Goal: Task Accomplishment & Management: Manage account settings

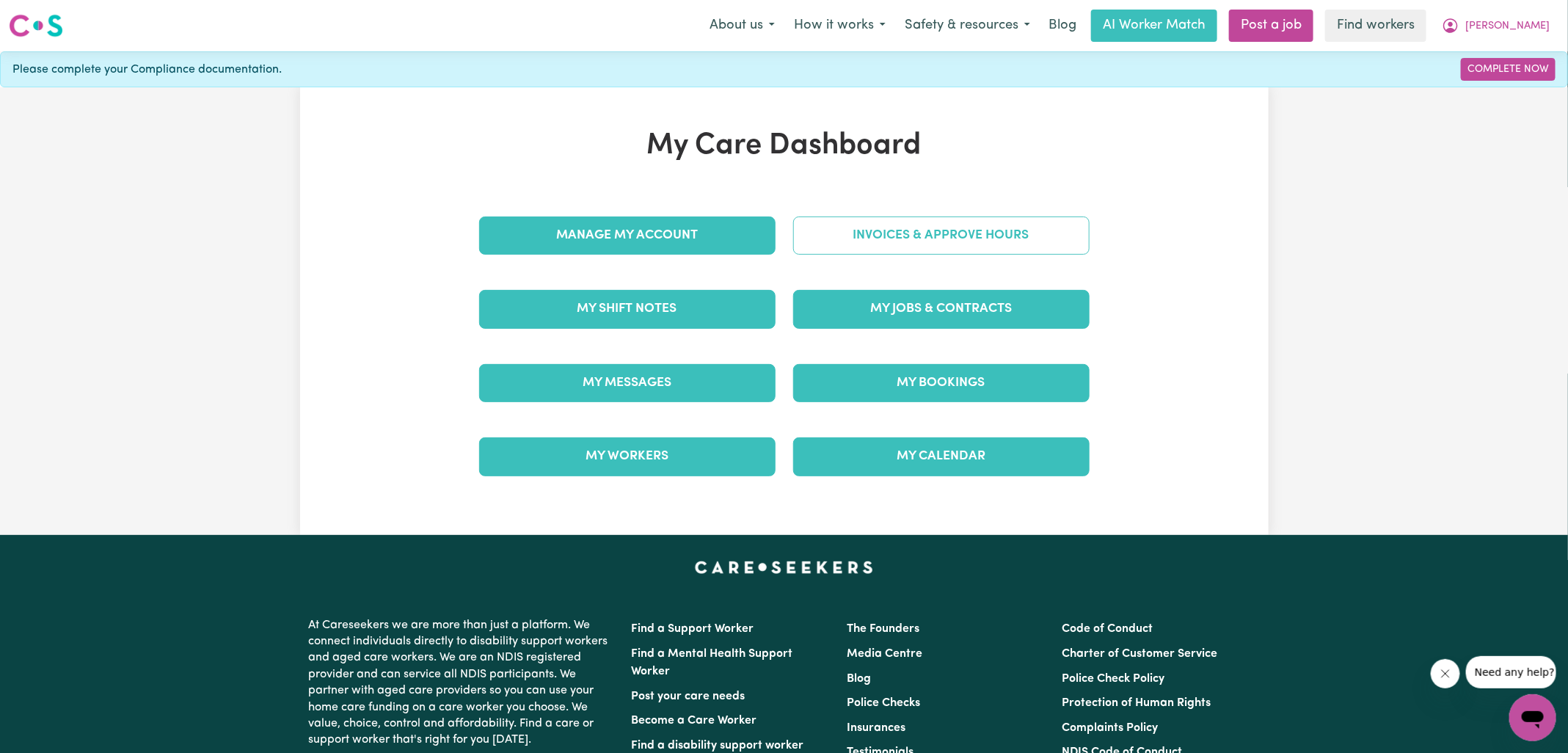
click at [840, 241] on link "Invoices & Approve Hours" at bounding box center [941, 235] width 297 height 38
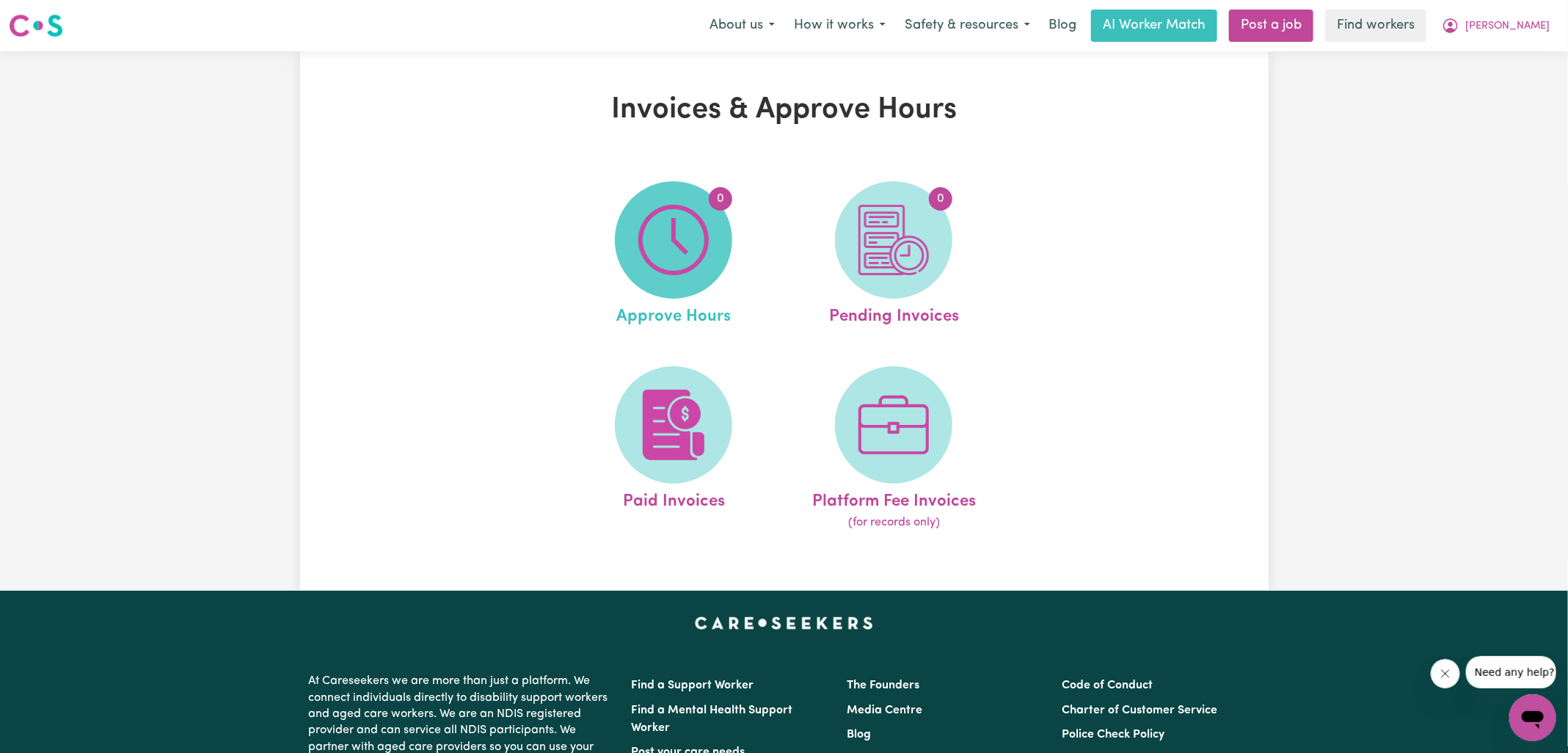
click at [682, 255] on img at bounding box center [673, 240] width 70 height 70
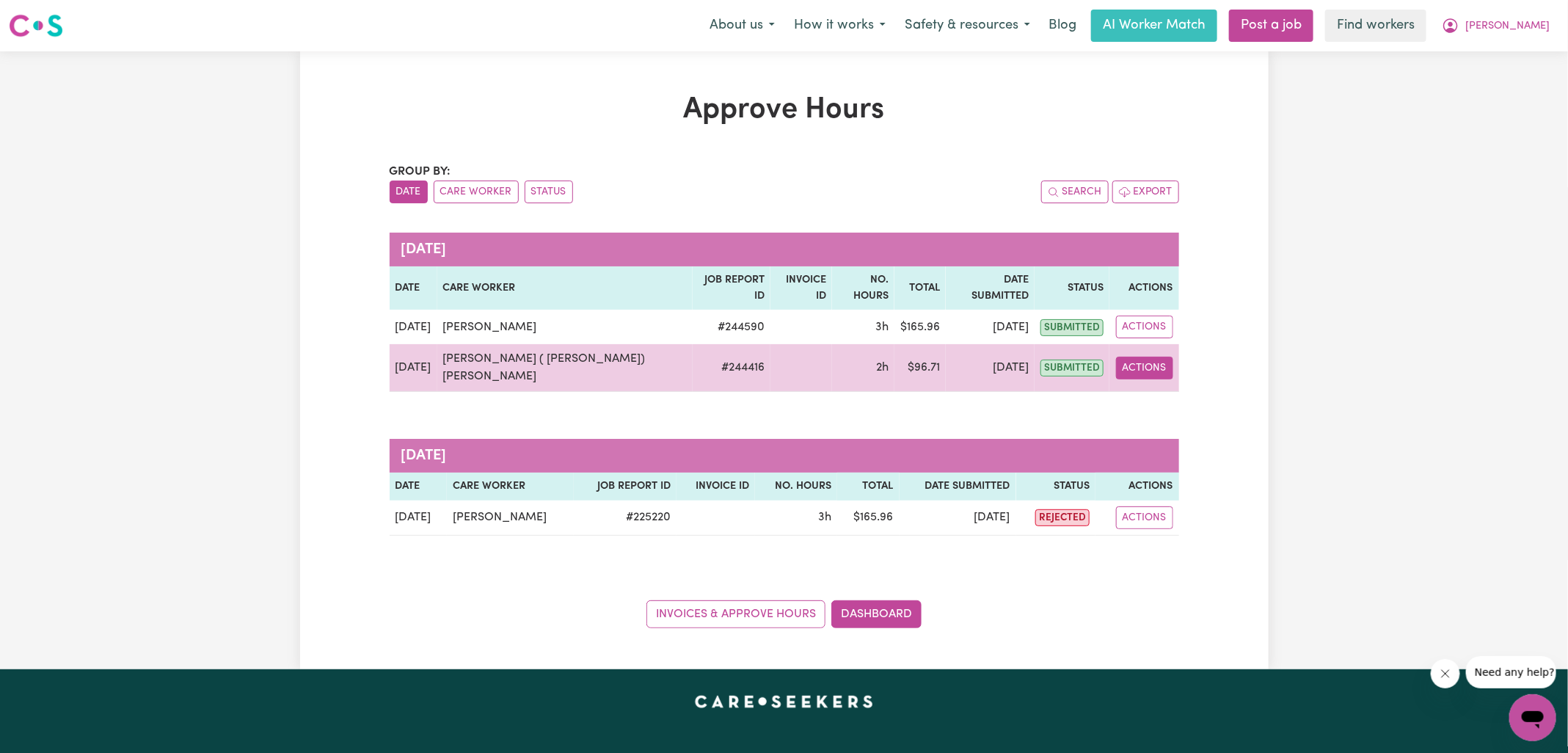
click at [1145, 356] on button "Actions" at bounding box center [1145, 368] width 57 height 23
click at [1162, 387] on link "View Job Report" at bounding box center [1185, 401] width 126 height 29
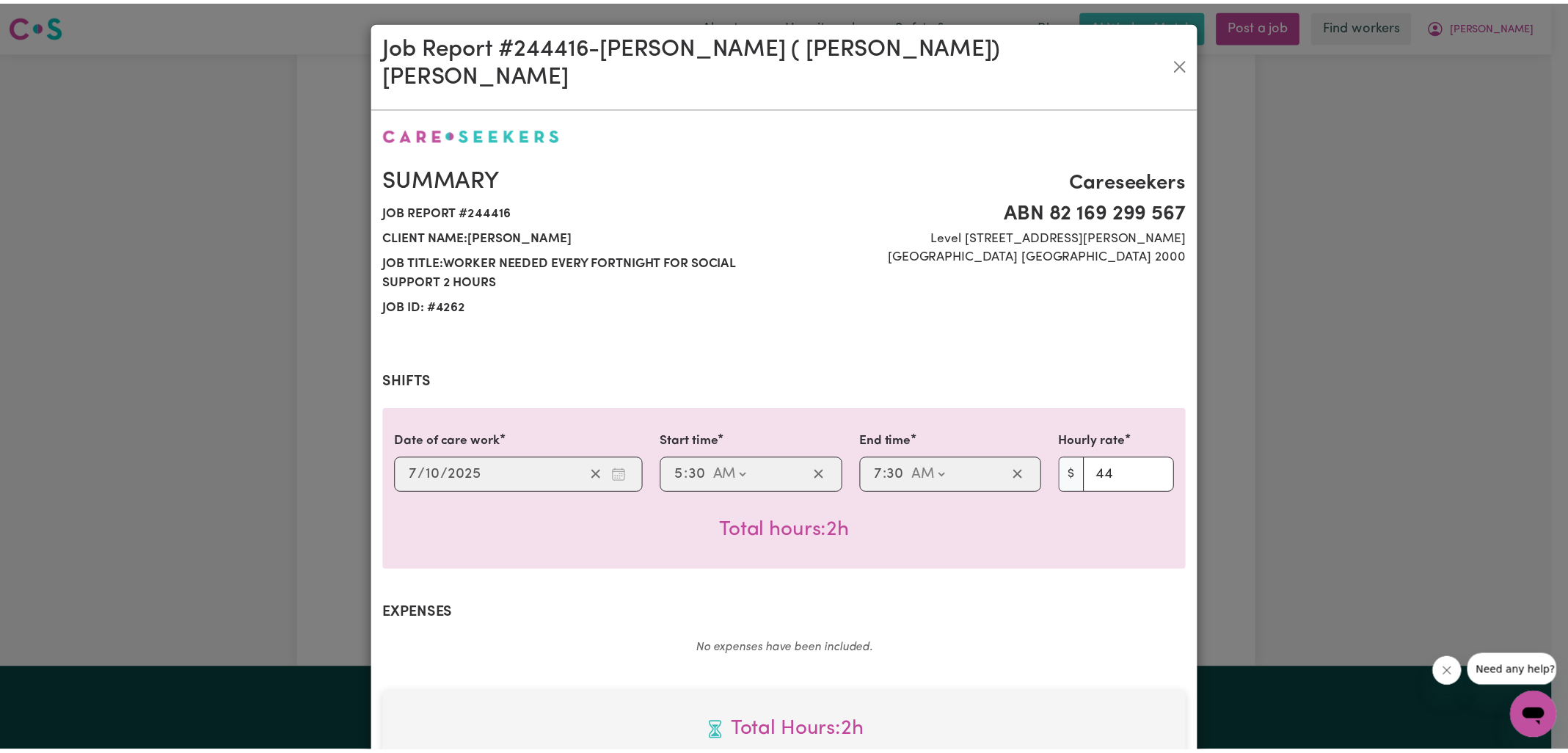
scroll to position [396, 0]
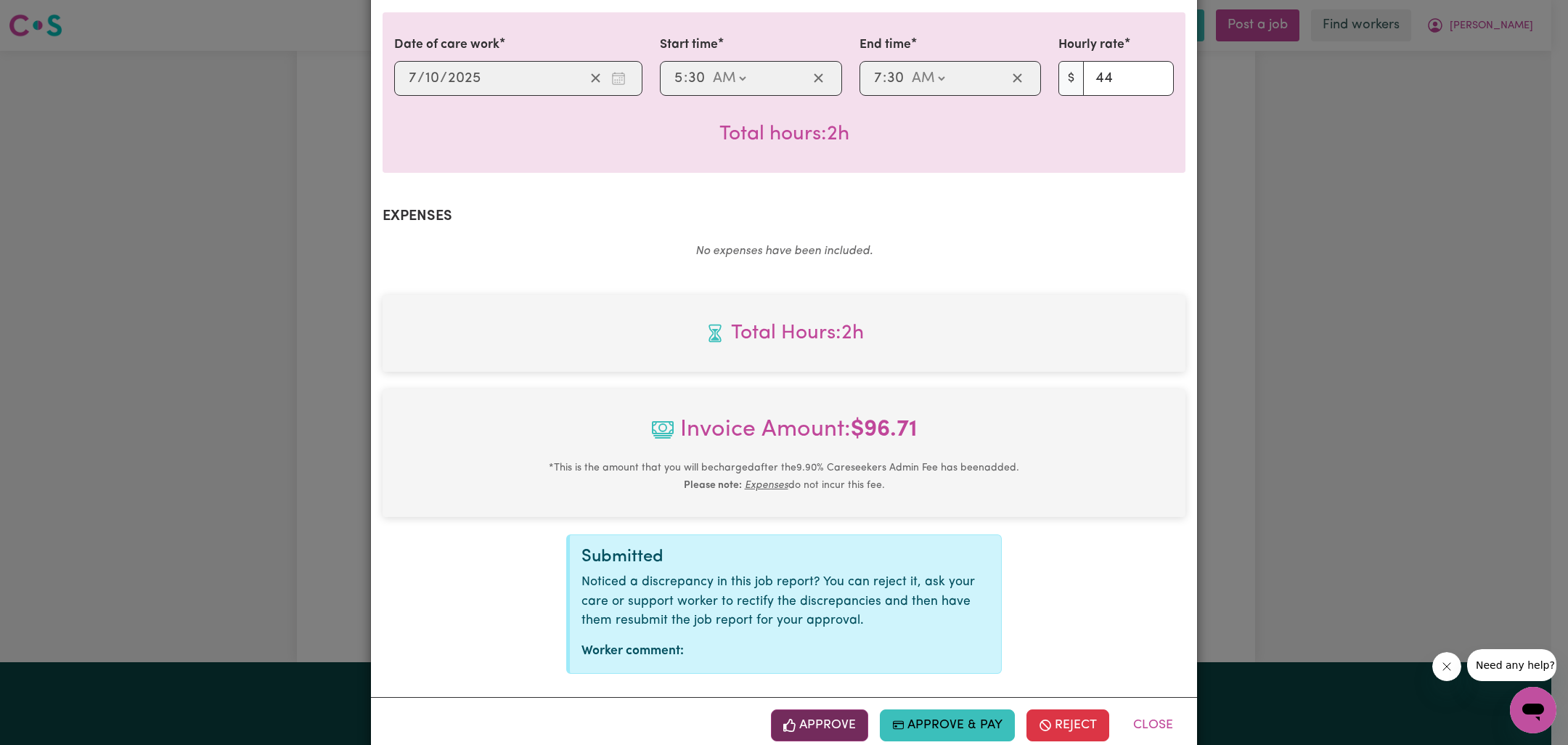
click at [831, 709] on button "Approve" at bounding box center [819, 725] width 97 height 32
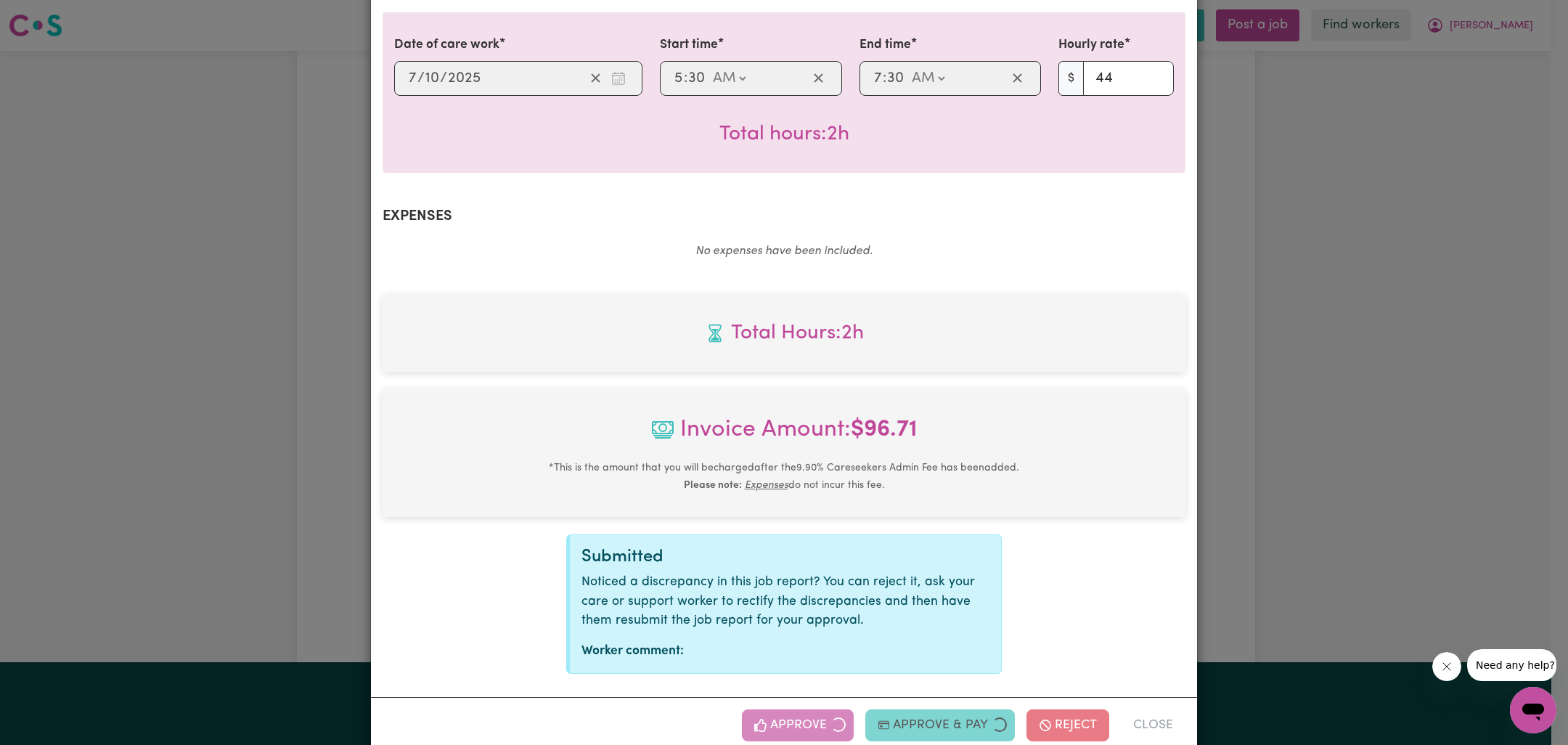
click at [1310, 423] on div "Job Report # 244416 - [PERSON_NAME] ( [PERSON_NAME]) [PERSON_NAME] Summary Job …" at bounding box center [784, 372] width 1568 height 745
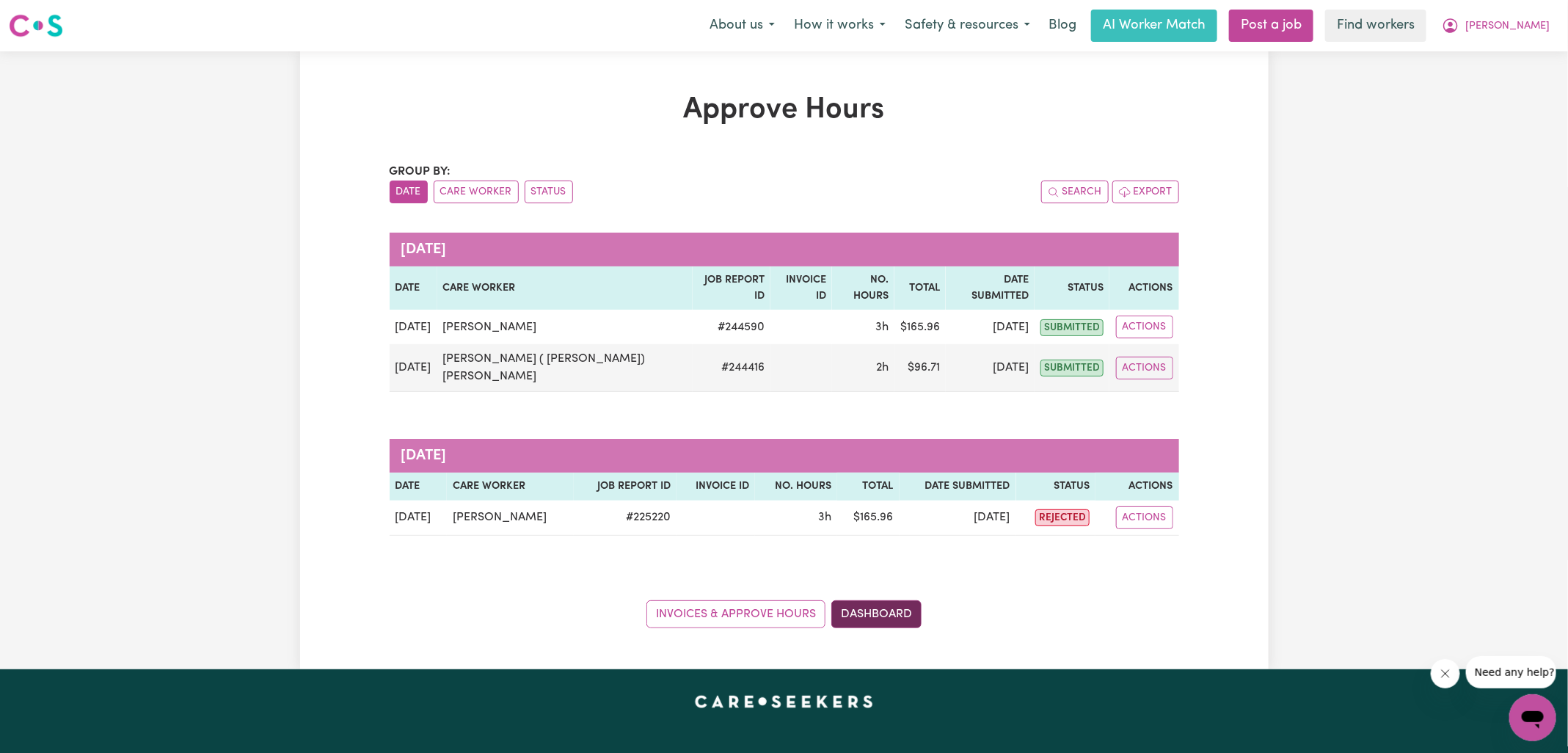
click at [911, 600] on link "Dashboard" at bounding box center [876, 613] width 90 height 28
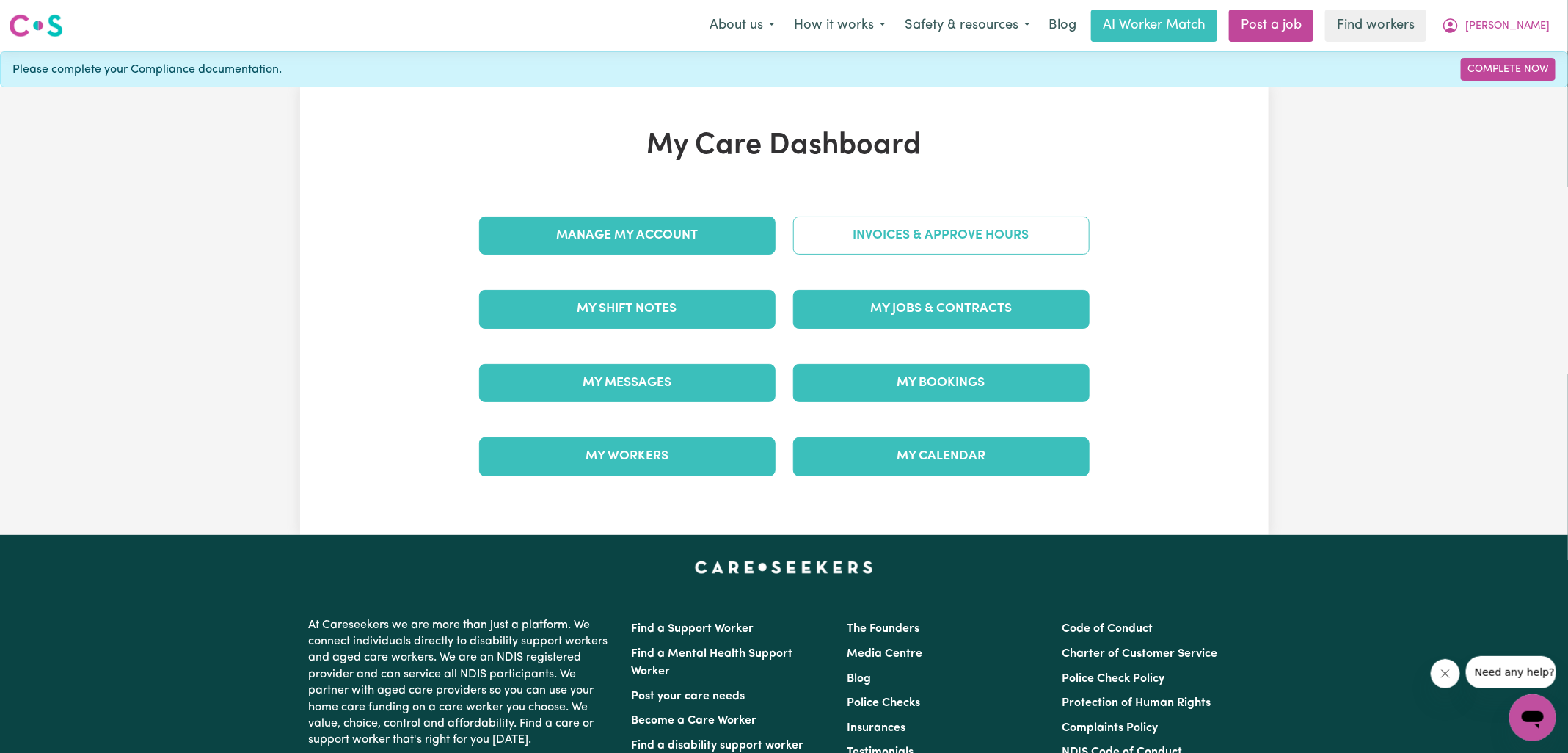
click at [947, 222] on link "Invoices & Approve Hours" at bounding box center [941, 235] width 297 height 38
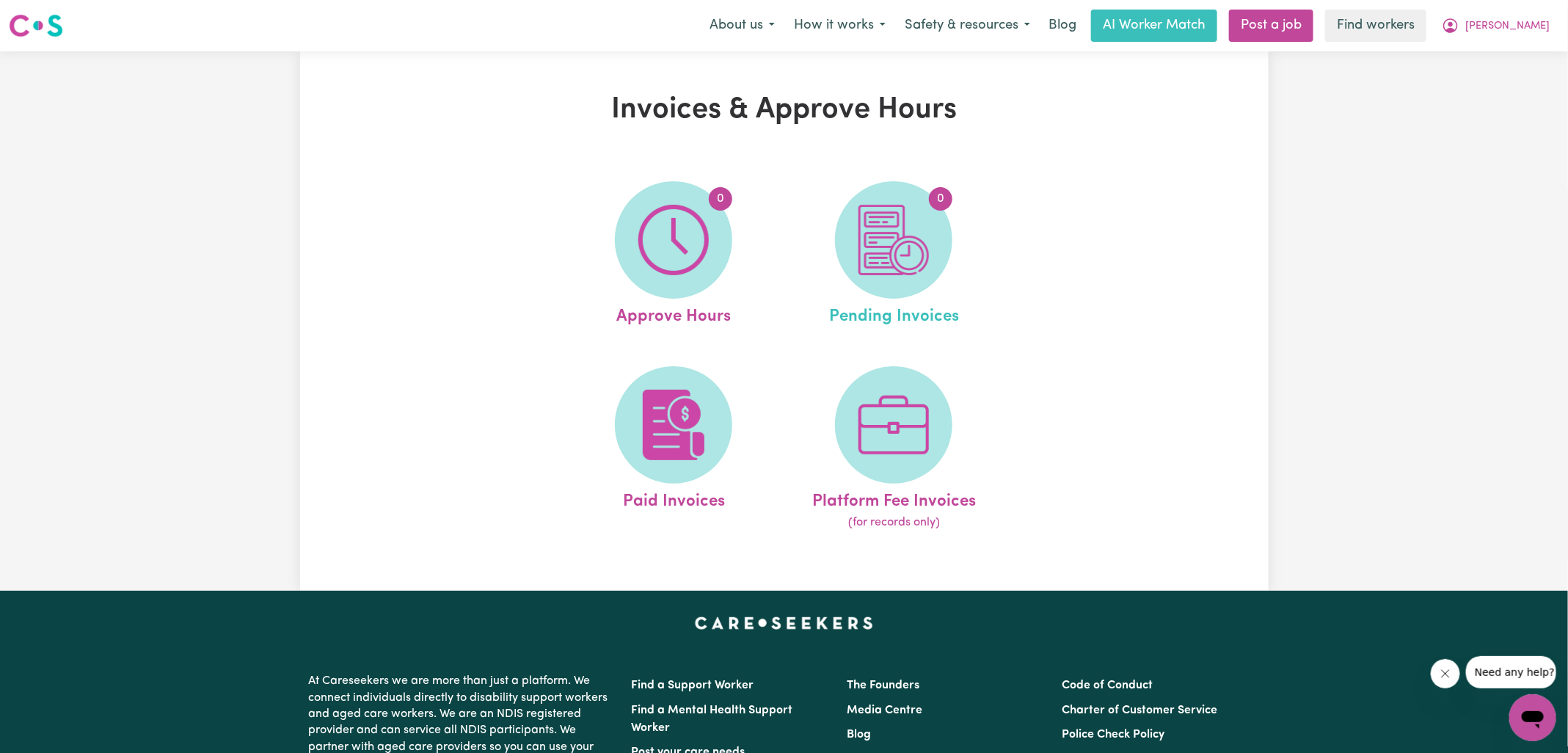
click at [952, 225] on link "0 Pending Invoices" at bounding box center [893, 255] width 211 height 148
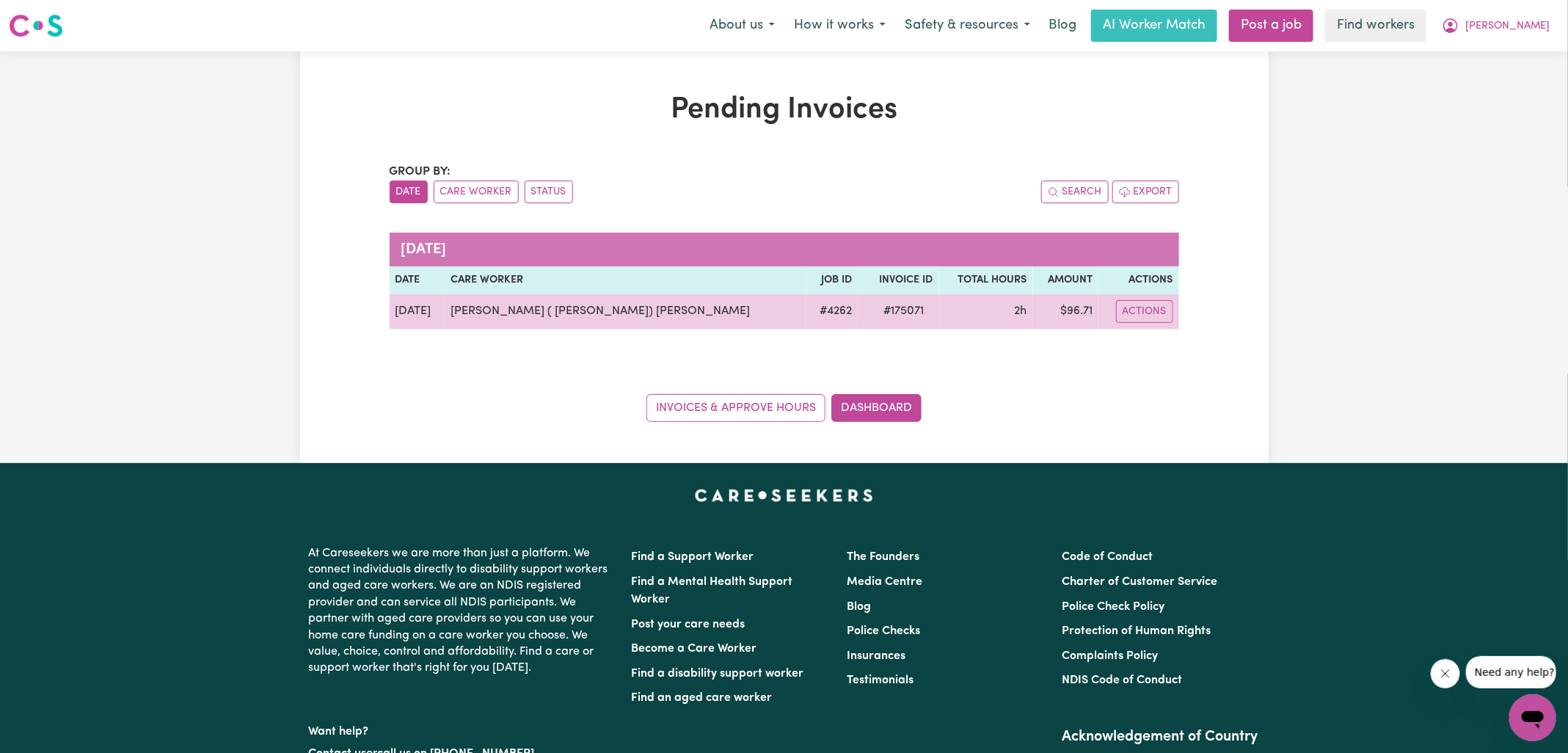
click at [875, 312] on span "# 175071" at bounding box center [904, 311] width 58 height 18
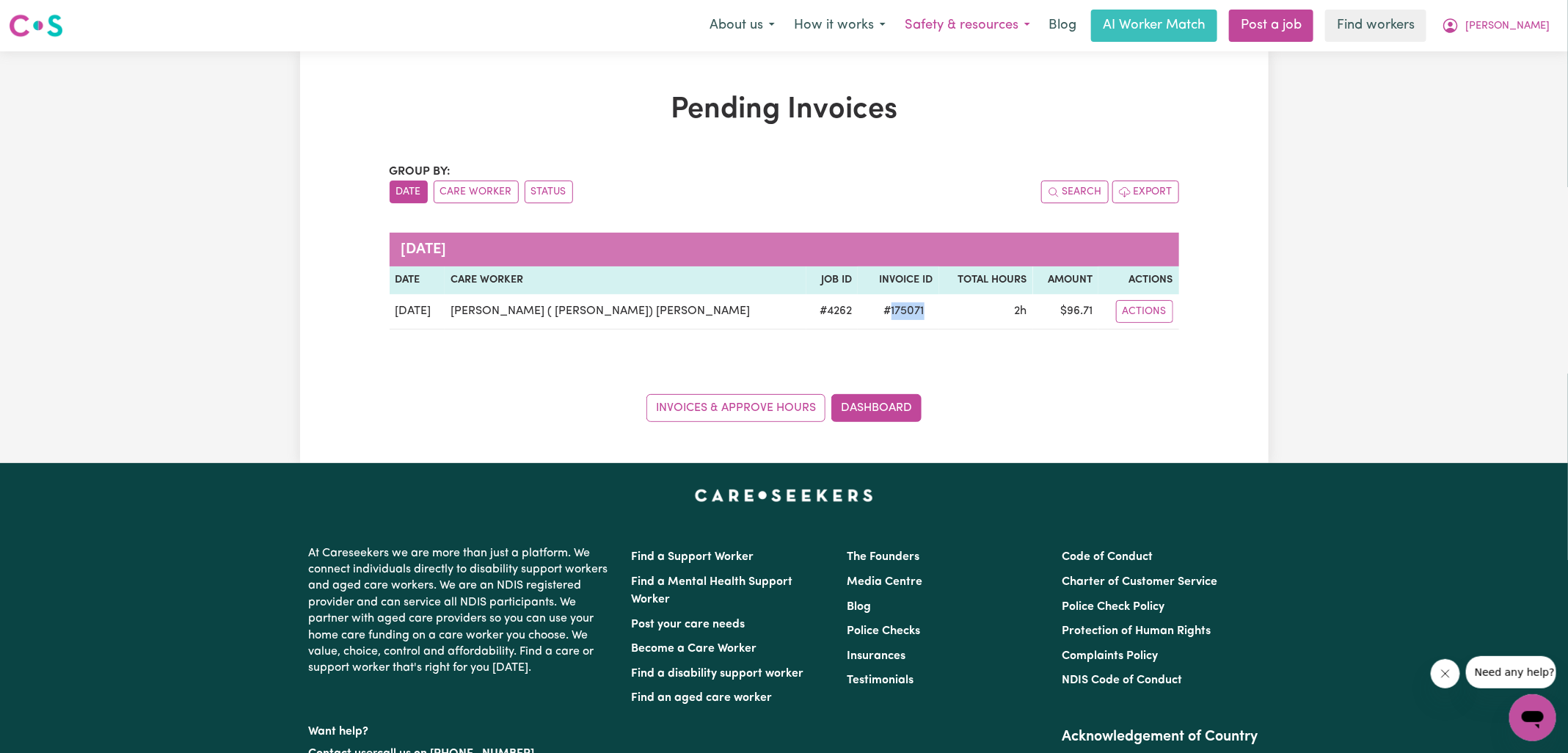
copy span "175071"
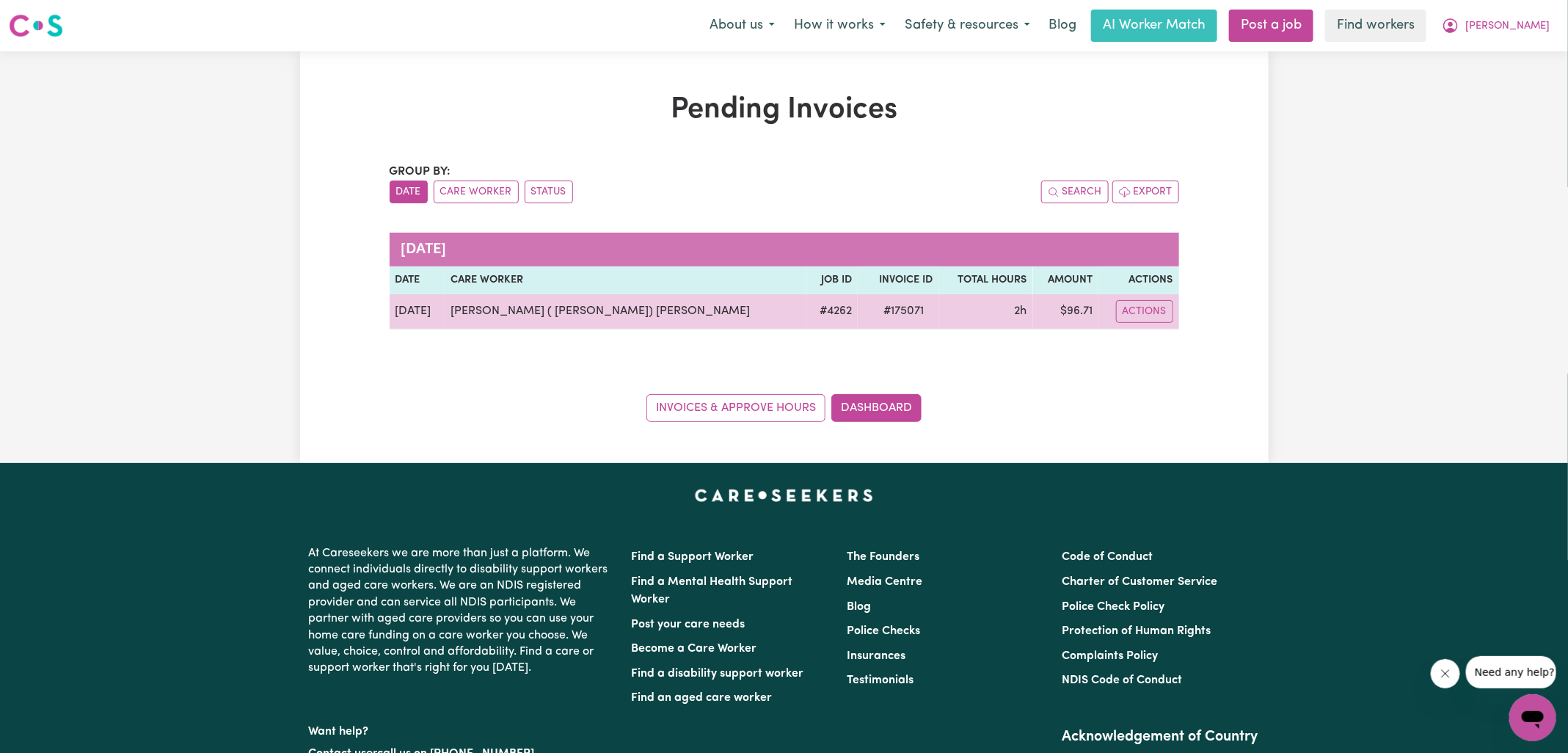
click at [1047, 307] on td "$ 96.71" at bounding box center [1066, 312] width 66 height 36
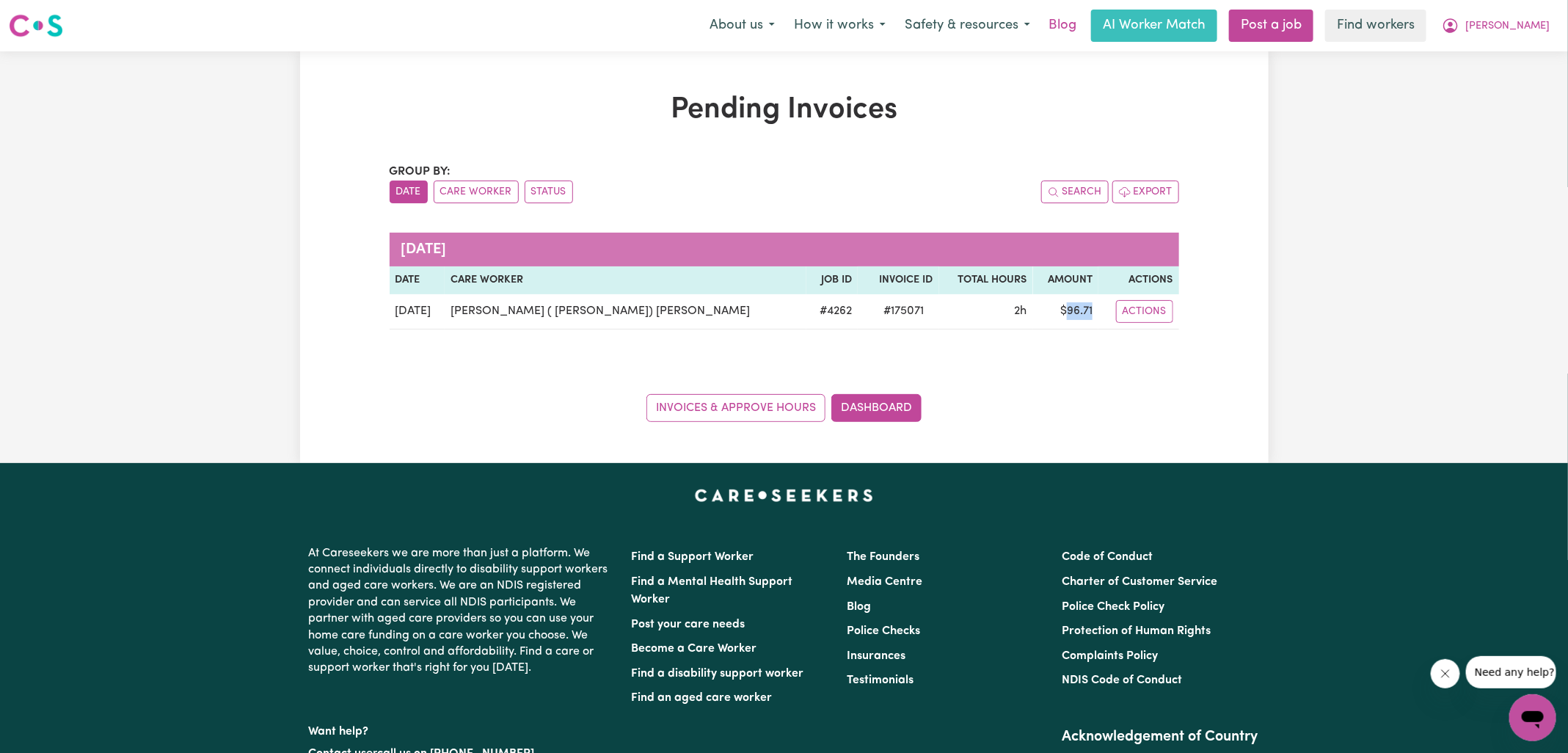
copy td "96.71"
drag, startPoint x: 1485, startPoint y: 19, endPoint x: 1487, endPoint y: 41, distance: 22.1
click at [1458, 19] on icon "My Account" at bounding box center [1450, 26] width 14 height 14
click at [1490, 86] on link "Logout" at bounding box center [1500, 84] width 116 height 28
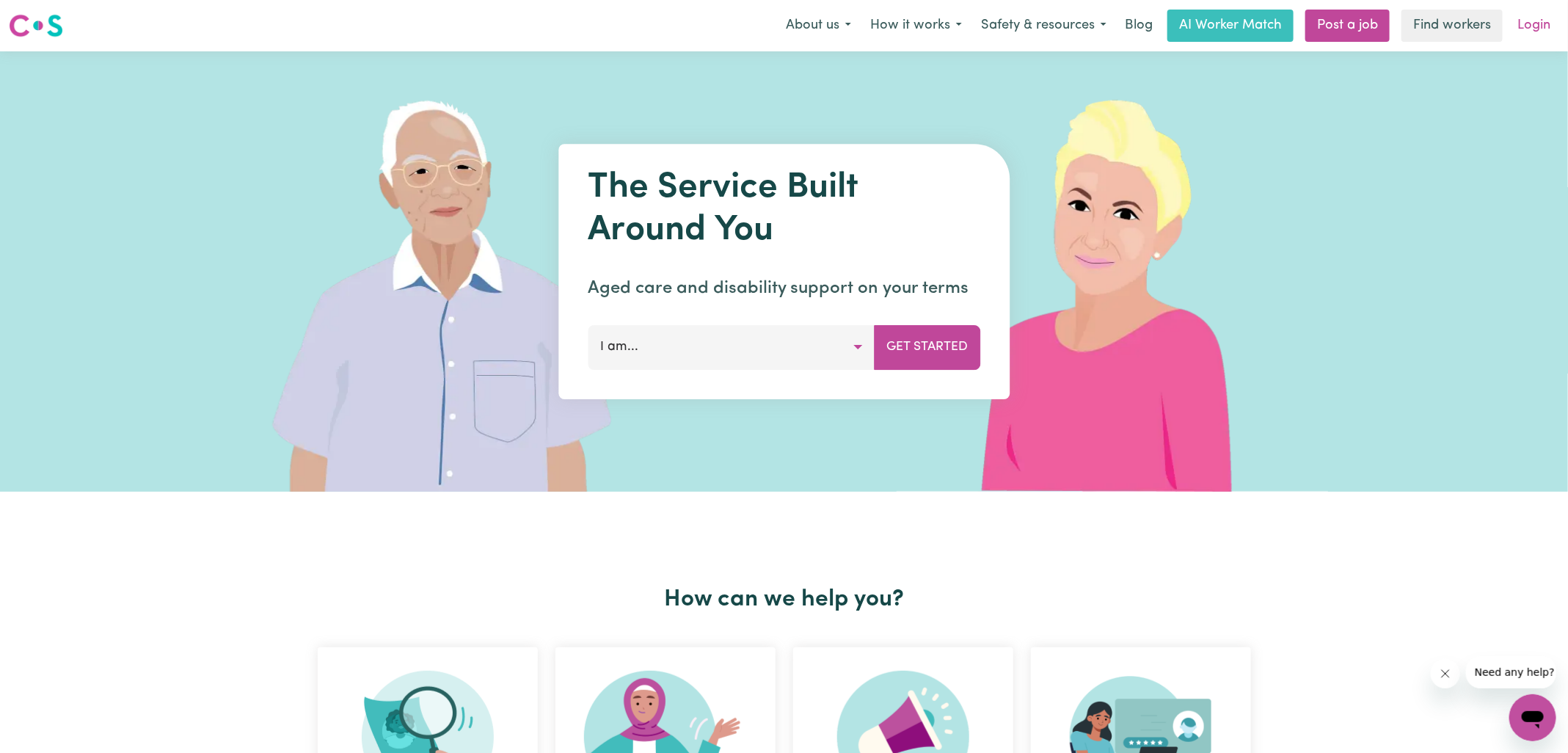
click at [1538, 24] on link "Login" at bounding box center [1533, 26] width 51 height 32
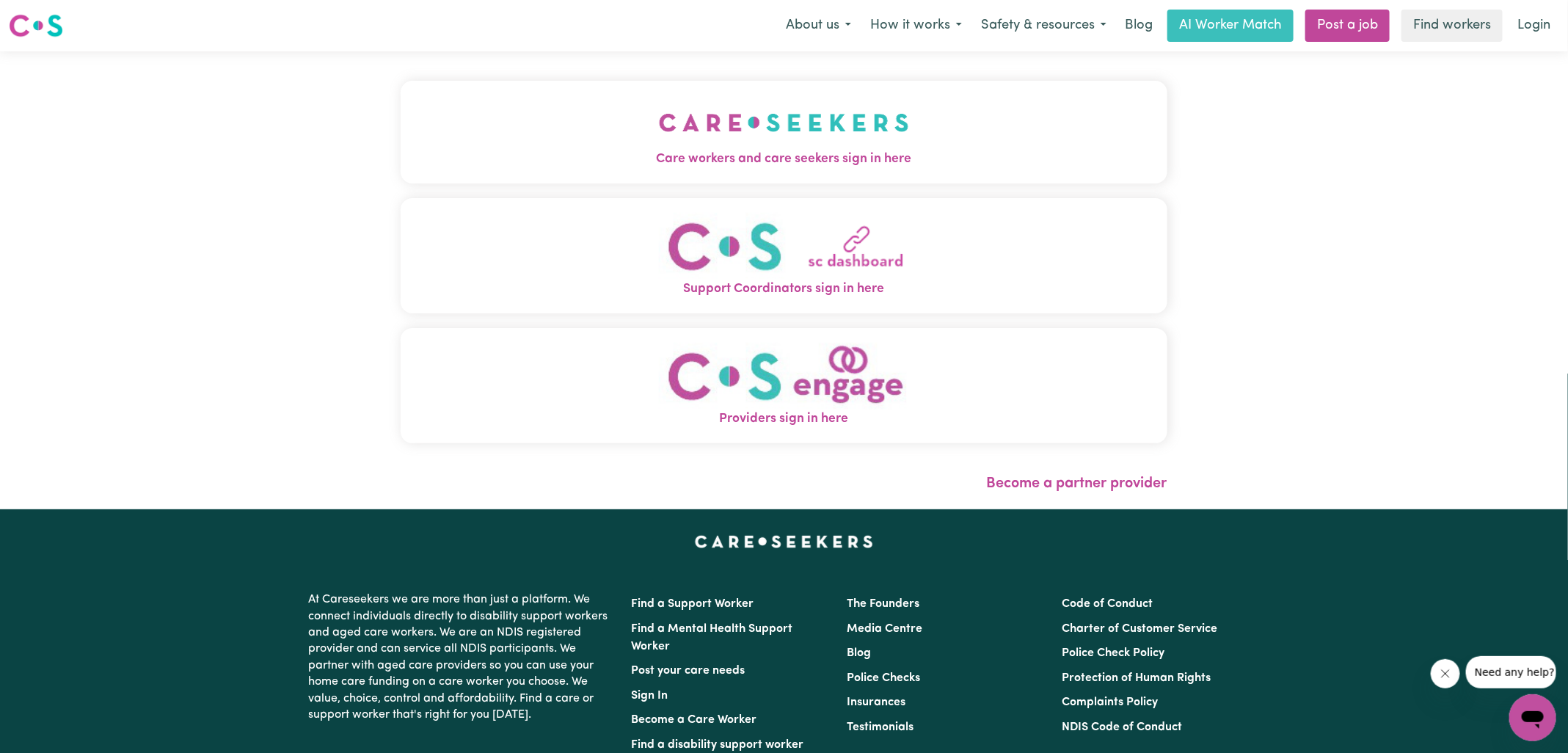
click at [870, 129] on img "Care workers and care seekers sign in here" at bounding box center [784, 122] width 250 height 54
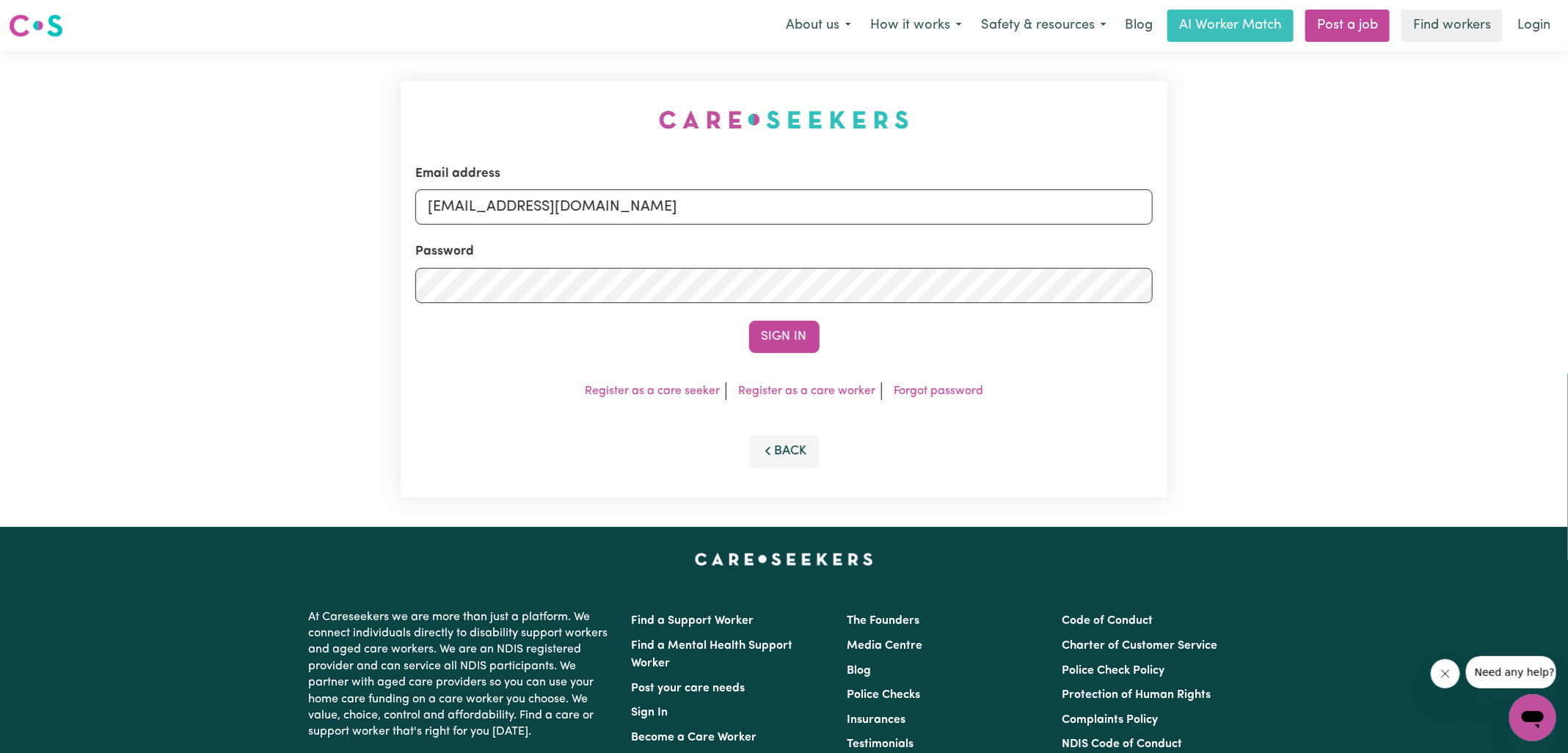
click at [624, 83] on div "Email address [EMAIL_ADDRESS][DOMAIN_NAME] Password Sign In Register as a care …" at bounding box center [784, 289] width 784 height 475
click at [500, 204] on input "[EMAIL_ADDRESS][DOMAIN_NAME]" at bounding box center [784, 207] width 737 height 36
drag, startPoint x: 503, startPoint y: 205, endPoint x: 888, endPoint y: 237, distance: 386.3
click at [883, 239] on form "Email address [EMAIL_ADDRESS][DOMAIN_NAME] Password Sign In" at bounding box center [784, 258] width 737 height 189
type input "[EMAIL_ADDRESS][DOMAIN_NAME]"
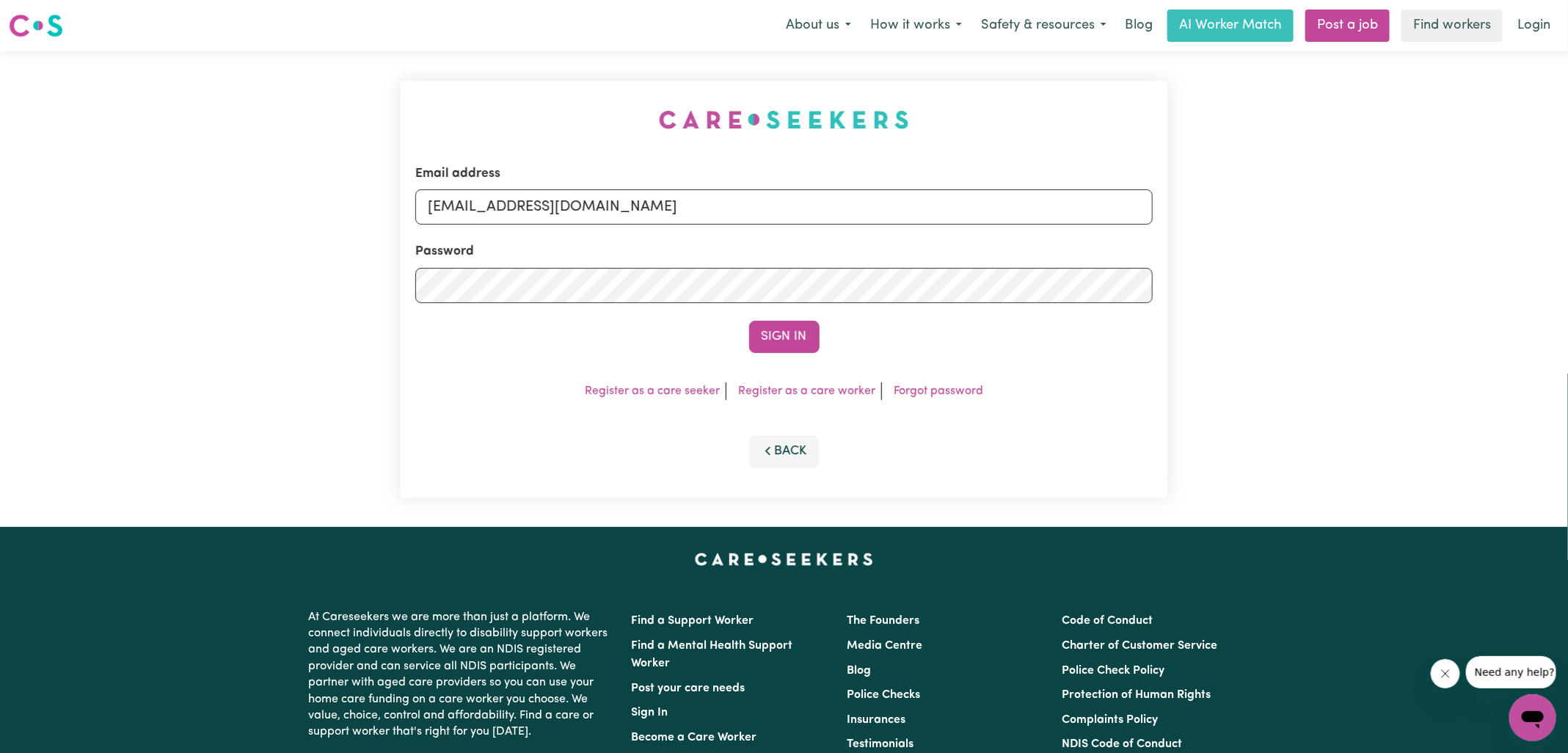
click at [749, 321] on button "Sign In" at bounding box center [784, 337] width 70 height 32
